Goal: Navigation & Orientation: Find specific page/section

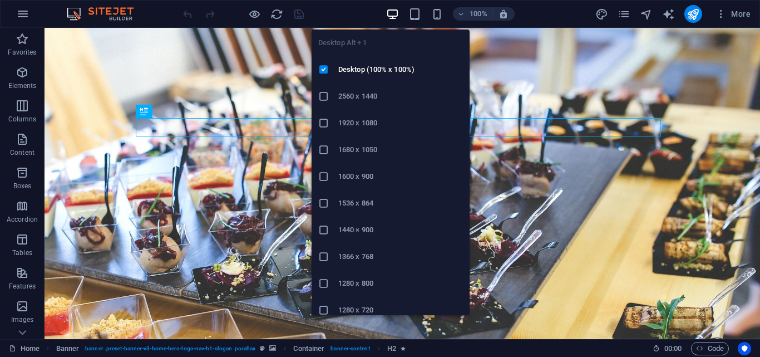
click at [394, 13] on icon "button" at bounding box center [392, 14] width 13 height 13
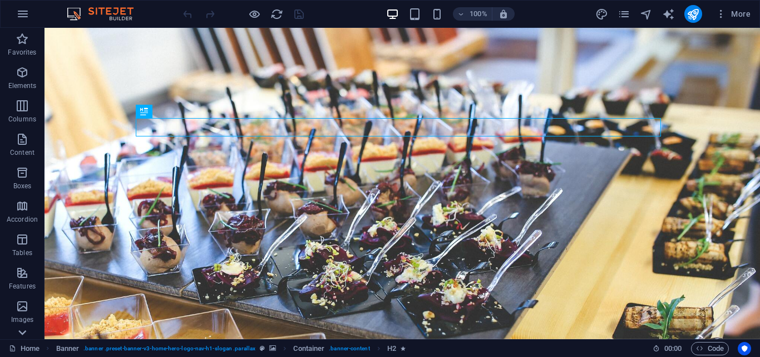
click at [26, 336] on icon at bounding box center [22, 332] width 16 height 16
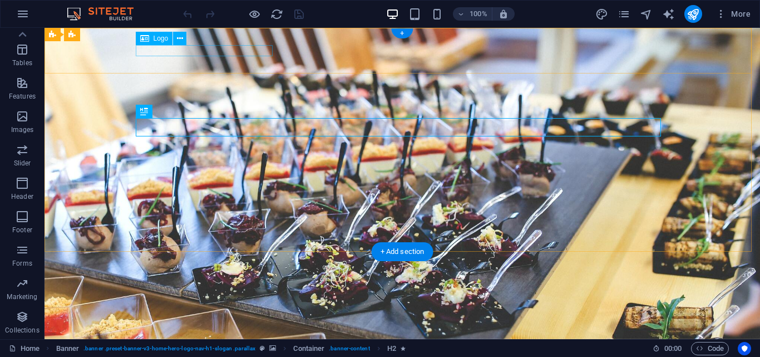
click at [253, 326] on div "PT Manunggal Putra Pratama" at bounding box center [402, 331] width 525 height 11
